Goal: Find specific page/section: Find specific page/section

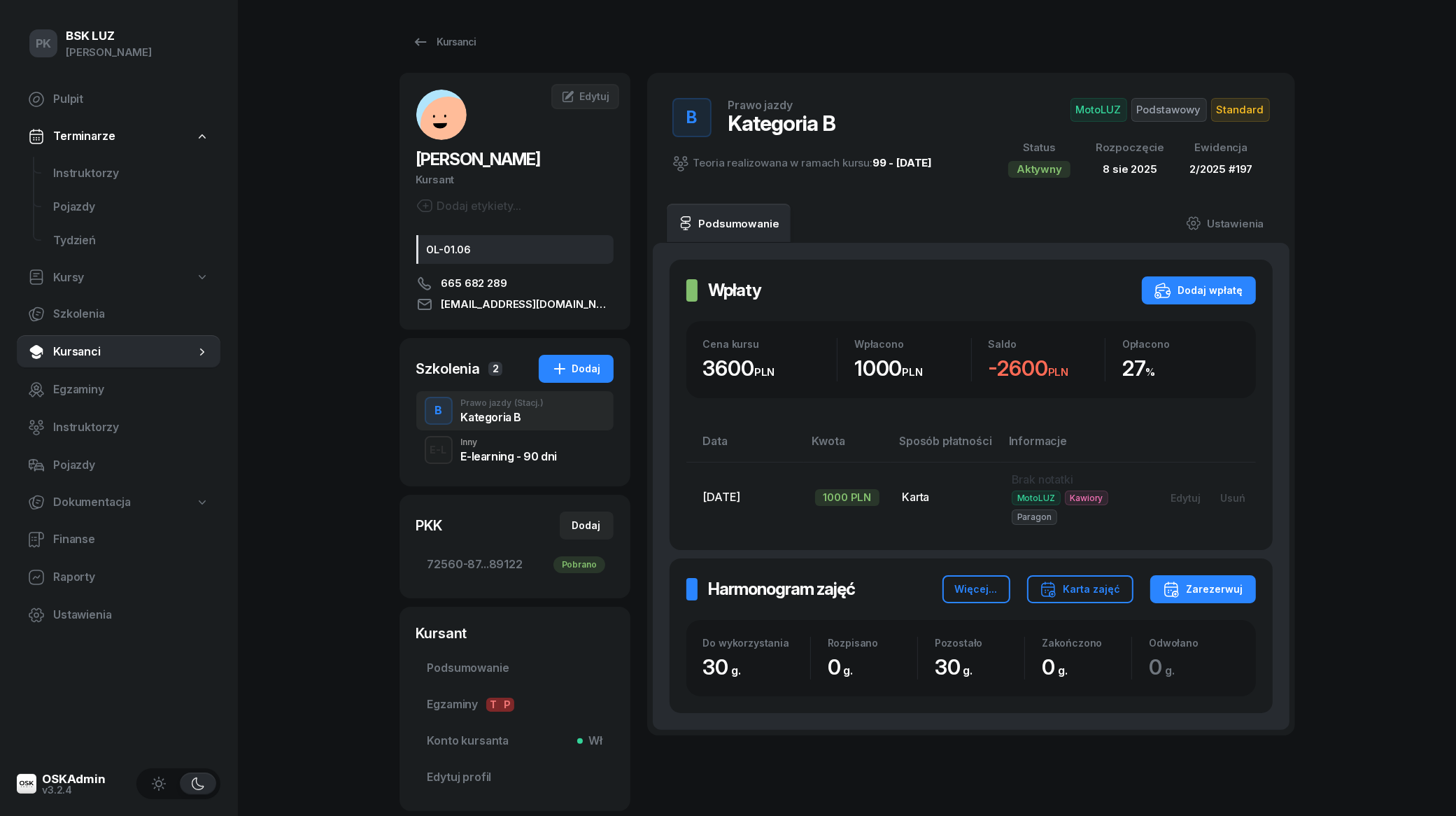
click at [112, 343] on span "Kursanci" at bounding box center [124, 352] width 142 height 18
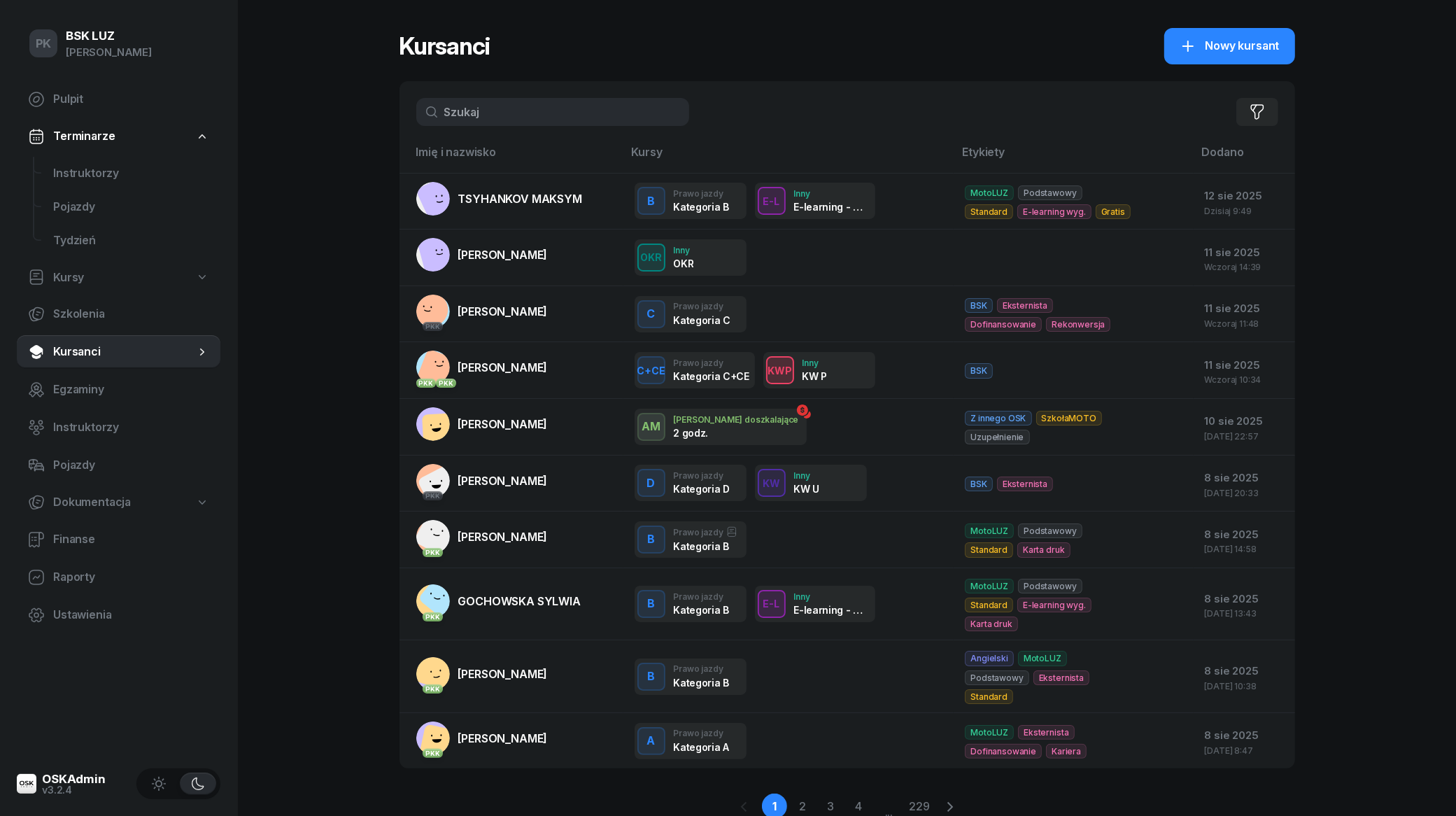
click at [539, 116] on input "text" at bounding box center [552, 113] width 273 height 28
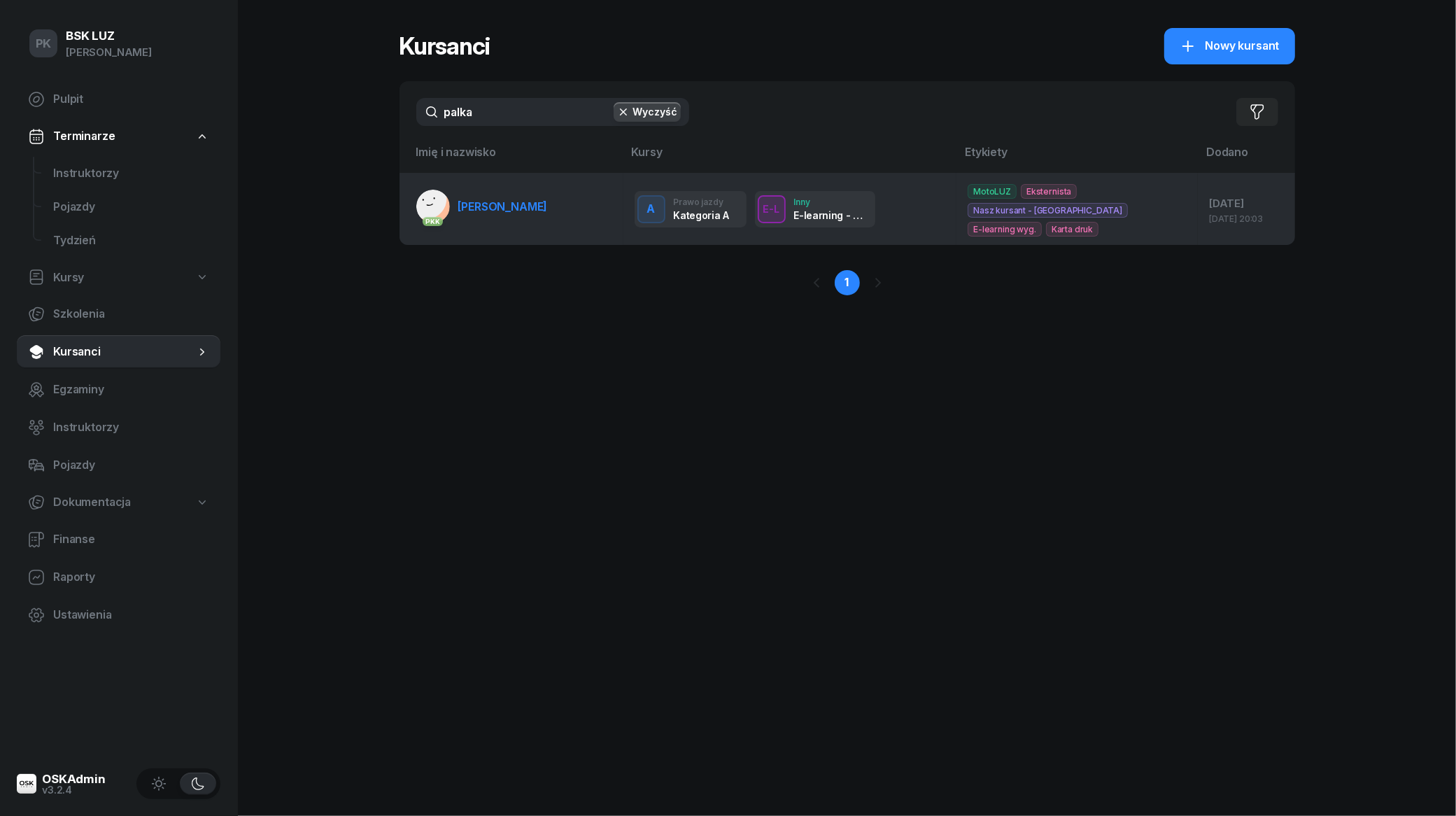
type input "palka"
click at [515, 211] on span "[PERSON_NAME]" at bounding box center [503, 206] width 89 height 14
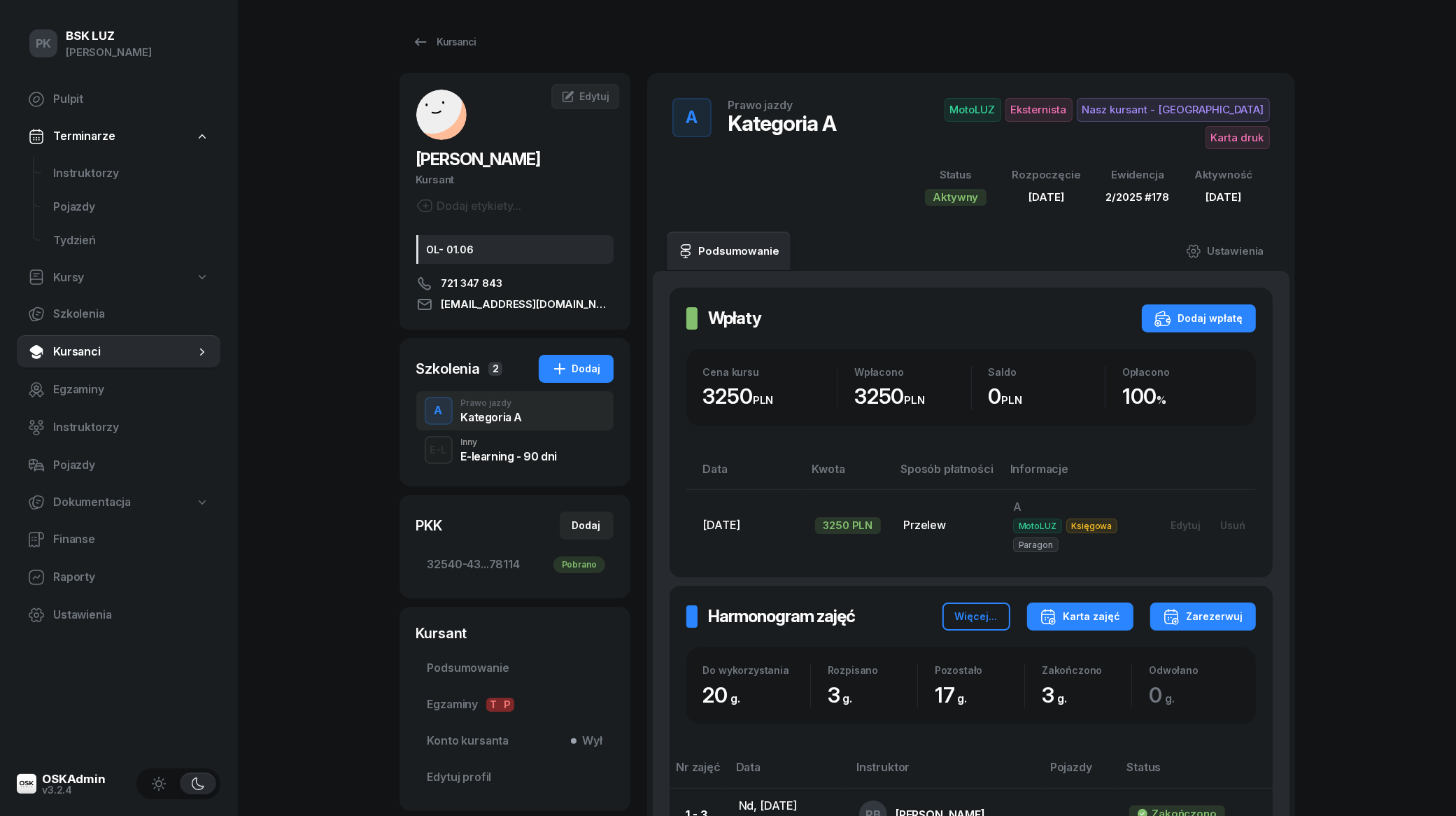
click at [1111, 608] on div "Karta zajęć" at bounding box center [1079, 616] width 81 height 17
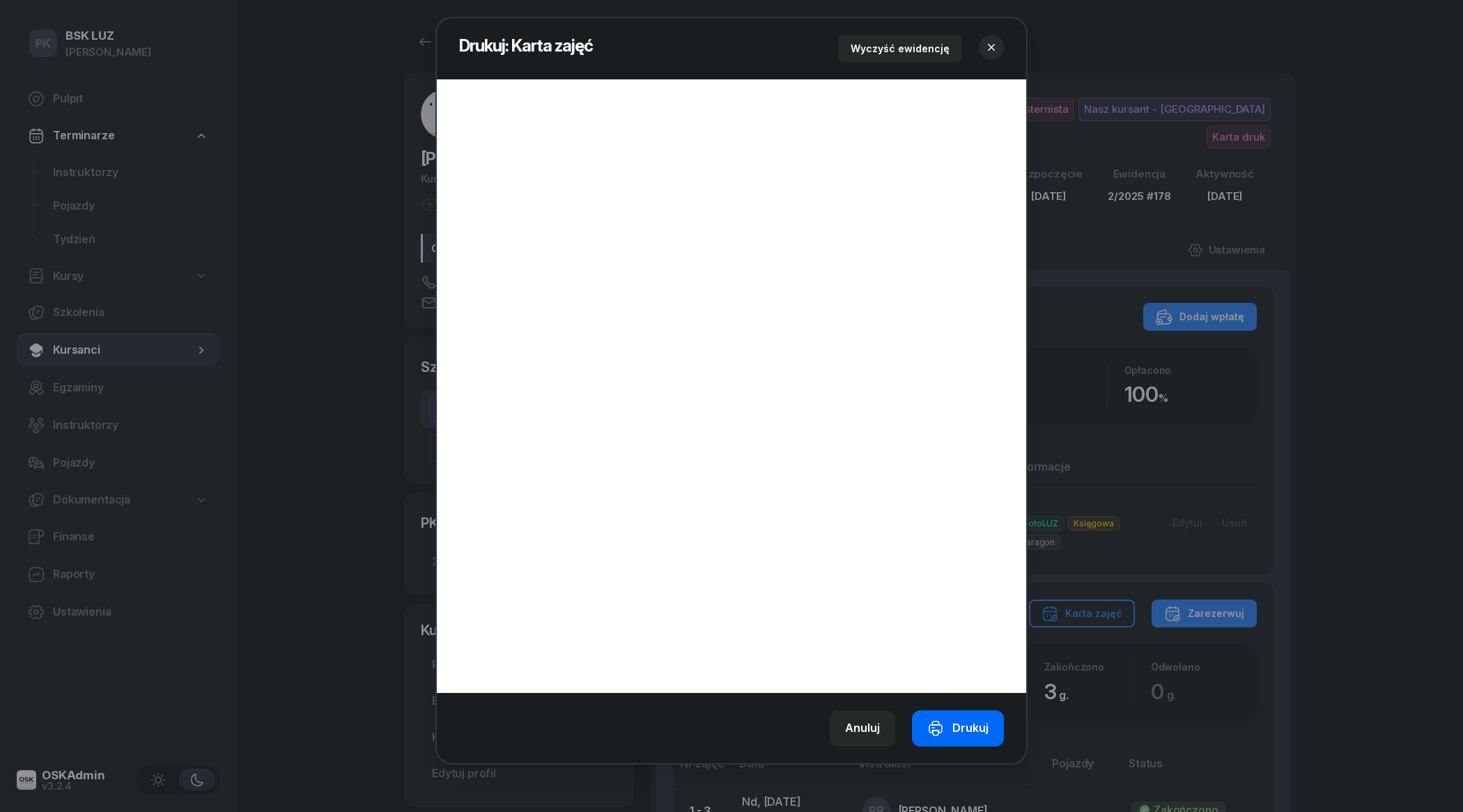
click at [976, 727] on div "Drukuj" at bounding box center [958, 728] width 61 height 18
click at [876, 727] on div "Anuluj" at bounding box center [862, 728] width 35 height 18
